Goal: Find specific page/section: Find specific page/section

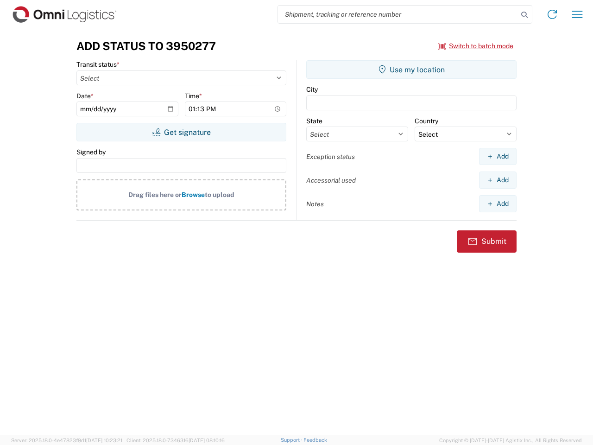
click at [398, 14] on input "search" at bounding box center [398, 15] width 240 height 18
click at [524, 15] on icon at bounding box center [524, 14] width 13 height 13
click at [552, 14] on icon at bounding box center [552, 14] width 15 height 15
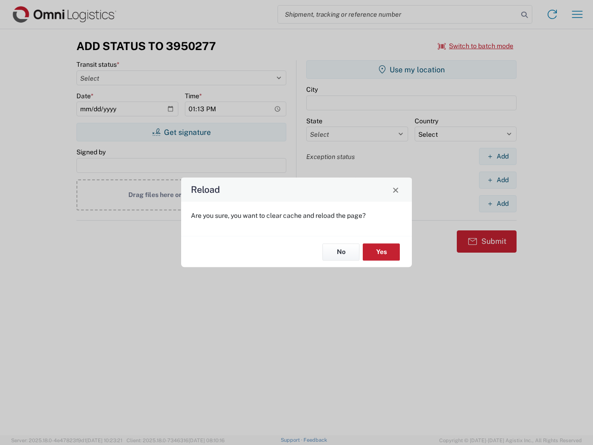
click at [476, 46] on div "Reload Are you sure, you want to clear cache and reload the page? No Yes" at bounding box center [296, 222] width 593 height 445
click at [181, 132] on div "Reload Are you sure, you want to clear cache and reload the page? No Yes" at bounding box center [296, 222] width 593 height 445
click at [411, 69] on div "Reload Are you sure, you want to clear cache and reload the page? No Yes" at bounding box center [296, 222] width 593 height 445
click at [498, 156] on div "Reload Are you sure, you want to clear cache and reload the page? No Yes" at bounding box center [296, 222] width 593 height 445
click at [498, 180] on div "Reload Are you sure, you want to clear cache and reload the page? No Yes" at bounding box center [296, 222] width 593 height 445
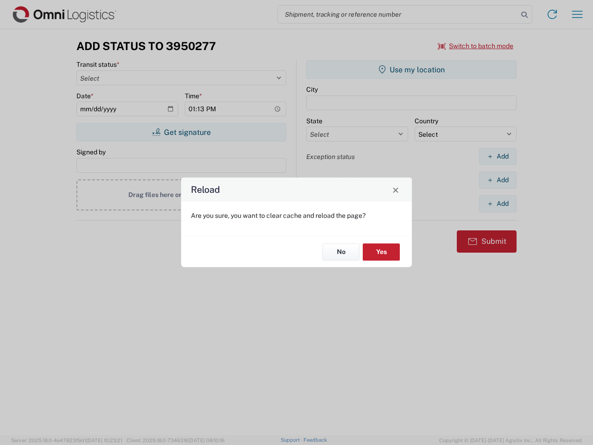
click at [498, 203] on div "Reload Are you sure, you want to clear cache and reload the page? No Yes" at bounding box center [296, 222] width 593 height 445
